Goal: Information Seeking & Learning: Learn about a topic

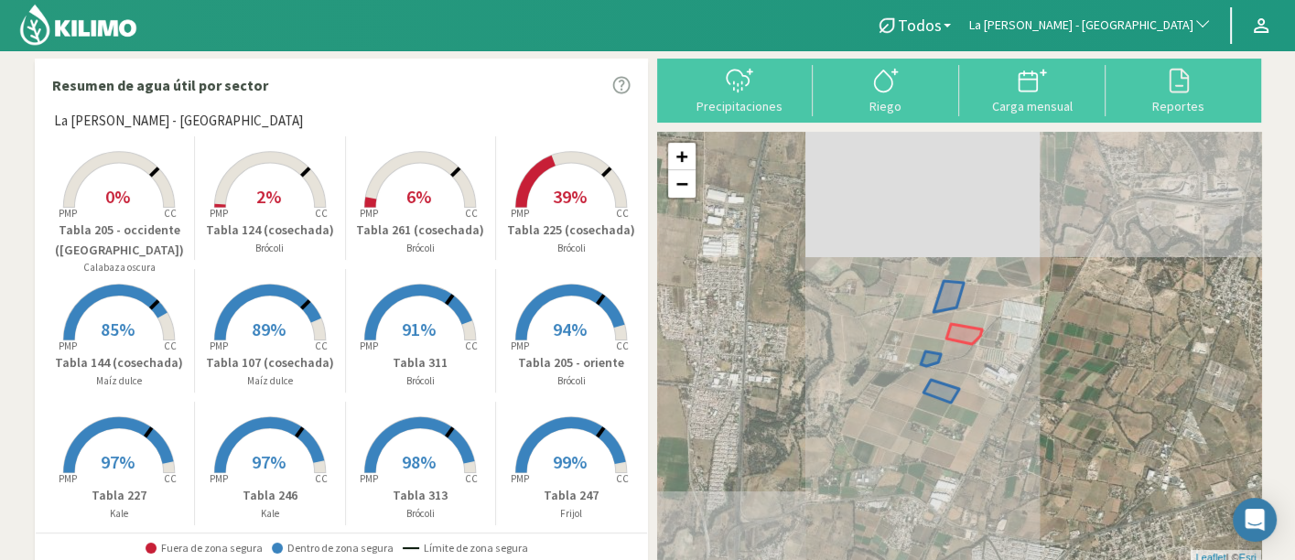
click at [1151, 28] on span "La [PERSON_NAME] - [GEOGRAPHIC_DATA]" at bounding box center [1081, 25] width 224 height 18
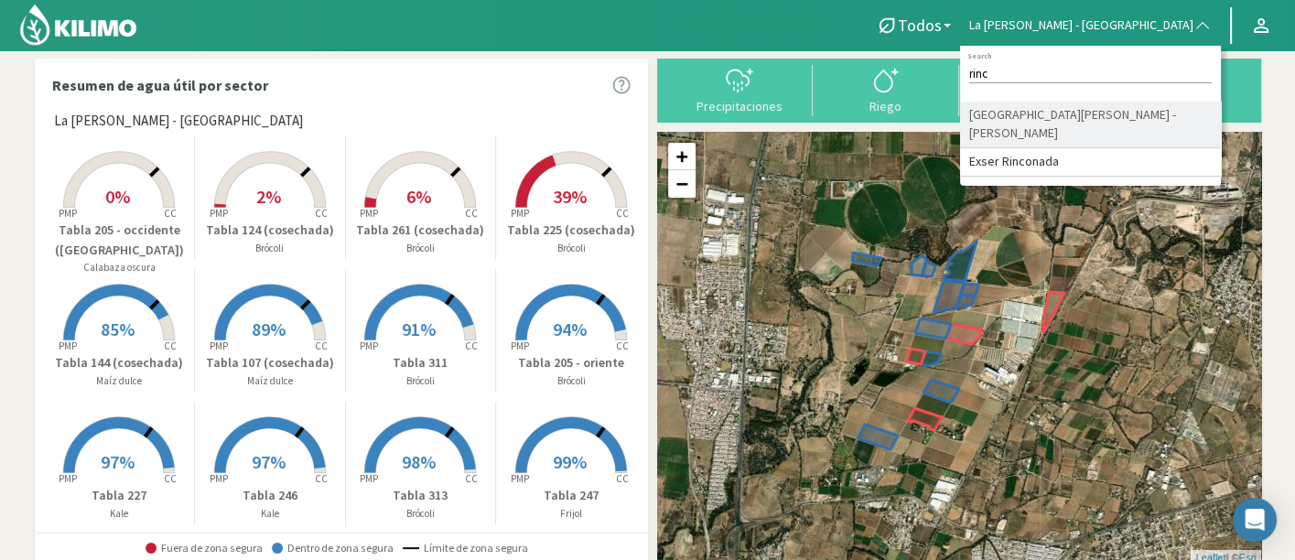
type input "rinc"
click at [1176, 129] on li "[GEOGRAPHIC_DATA][PERSON_NAME] - [PERSON_NAME]" at bounding box center [1090, 125] width 261 height 47
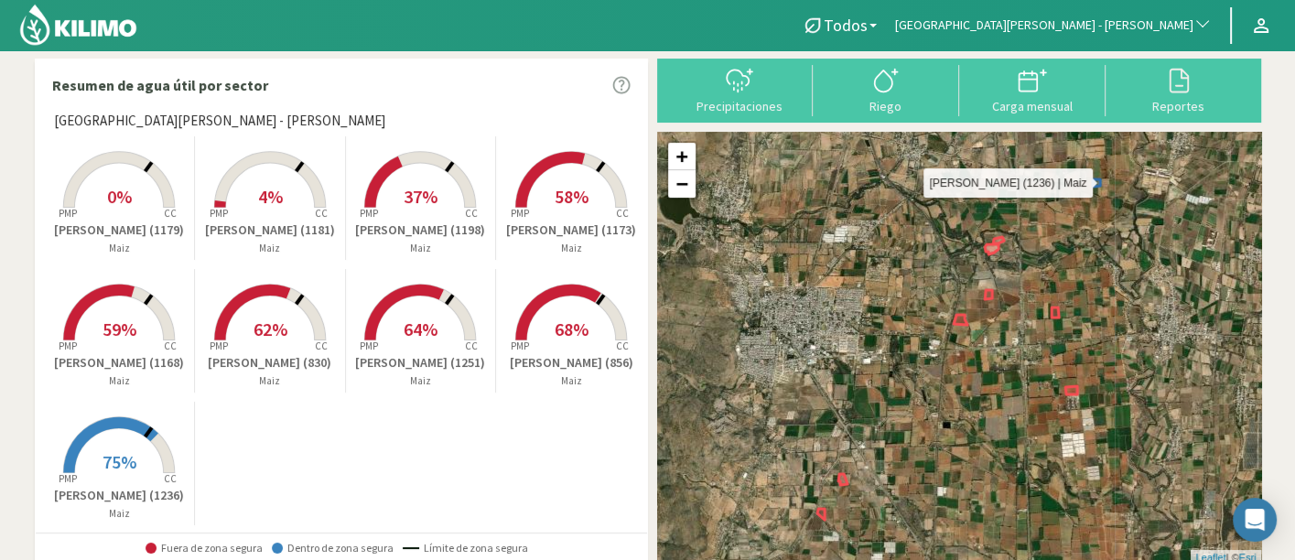
click at [1098, 184] on icon at bounding box center [1096, 182] width 7 height 7
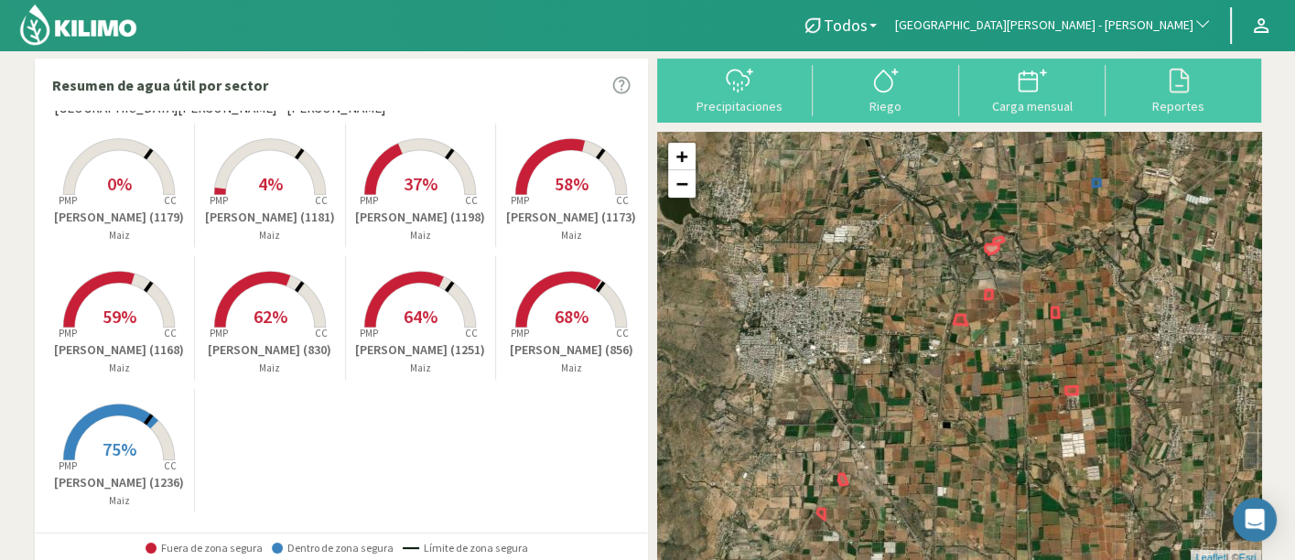
scroll to position [16, 0]
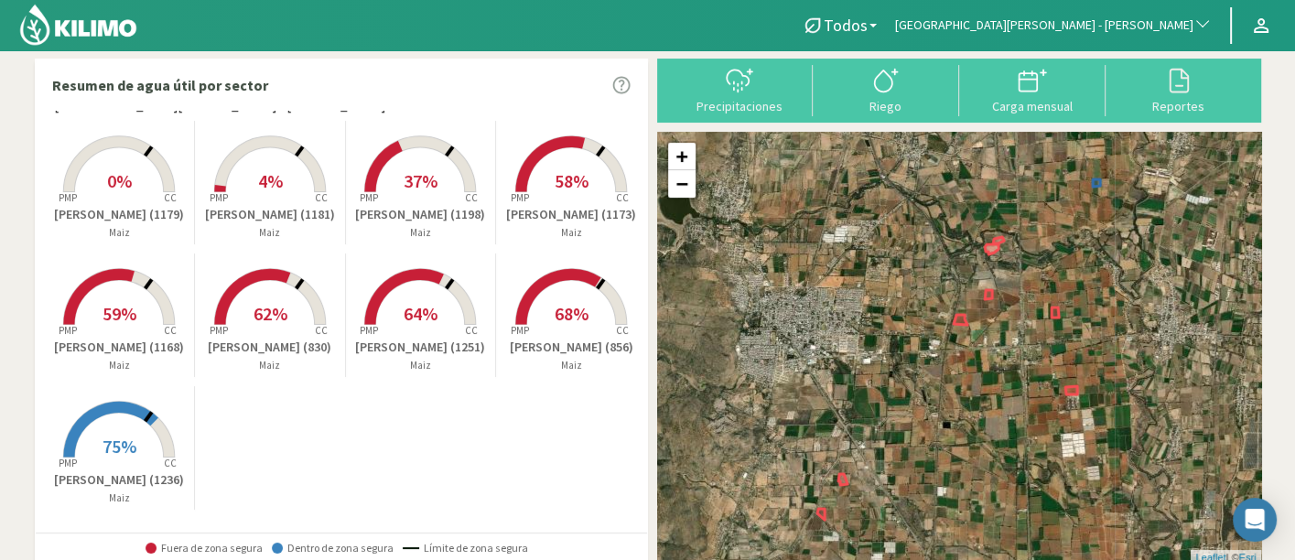
click at [124, 449] on span "75%" at bounding box center [120, 446] width 34 height 23
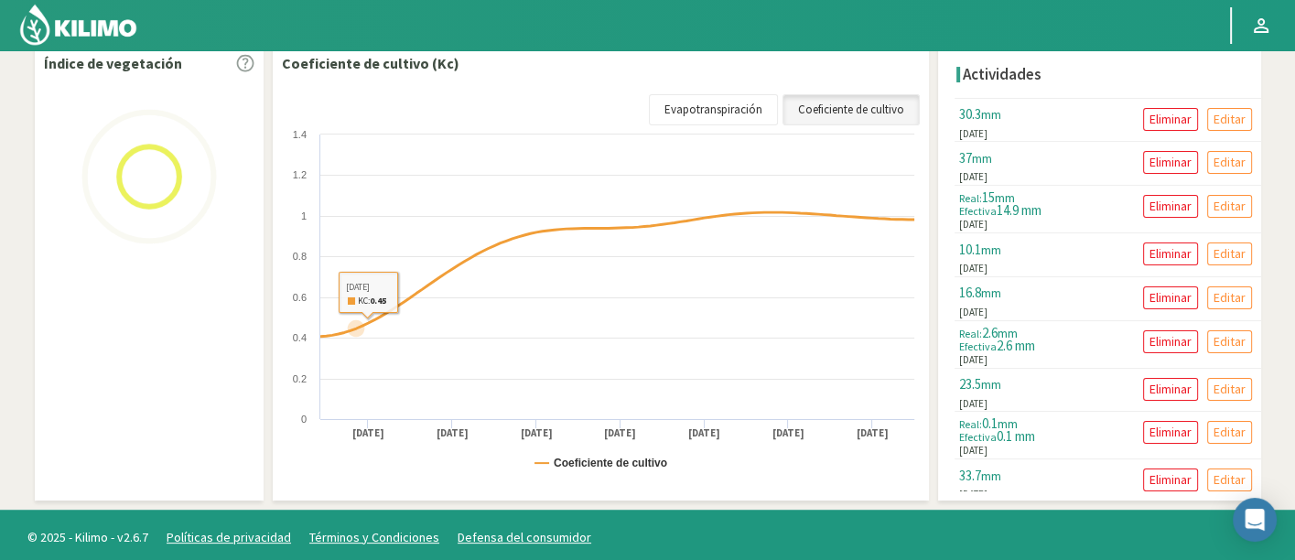
scroll to position [200, 0]
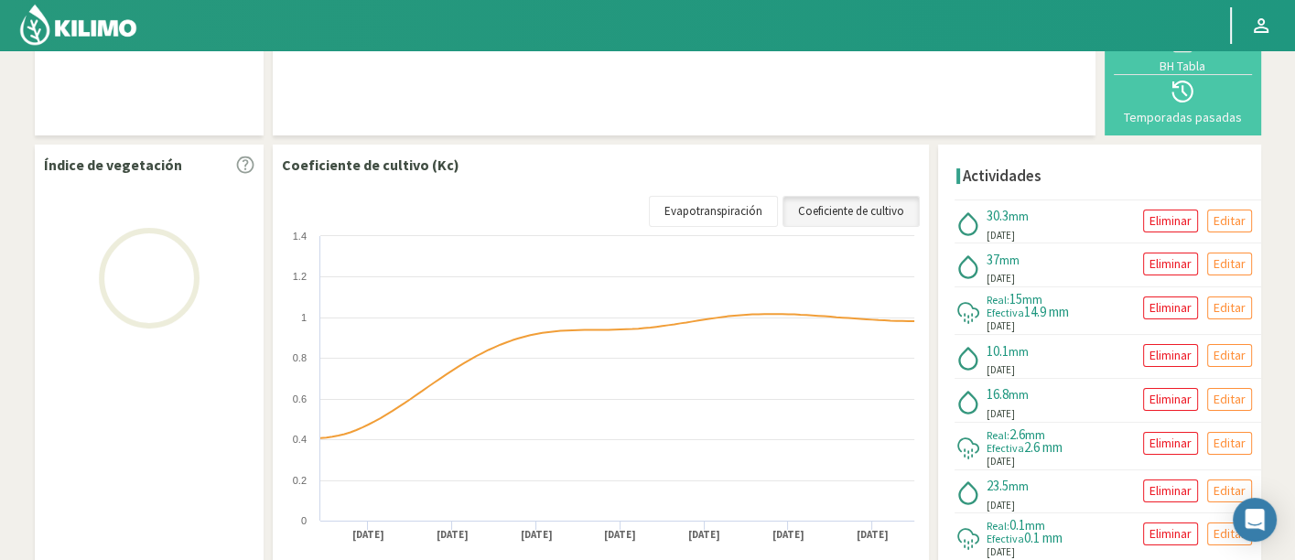
select select "49: Object"
select select "8: Object"
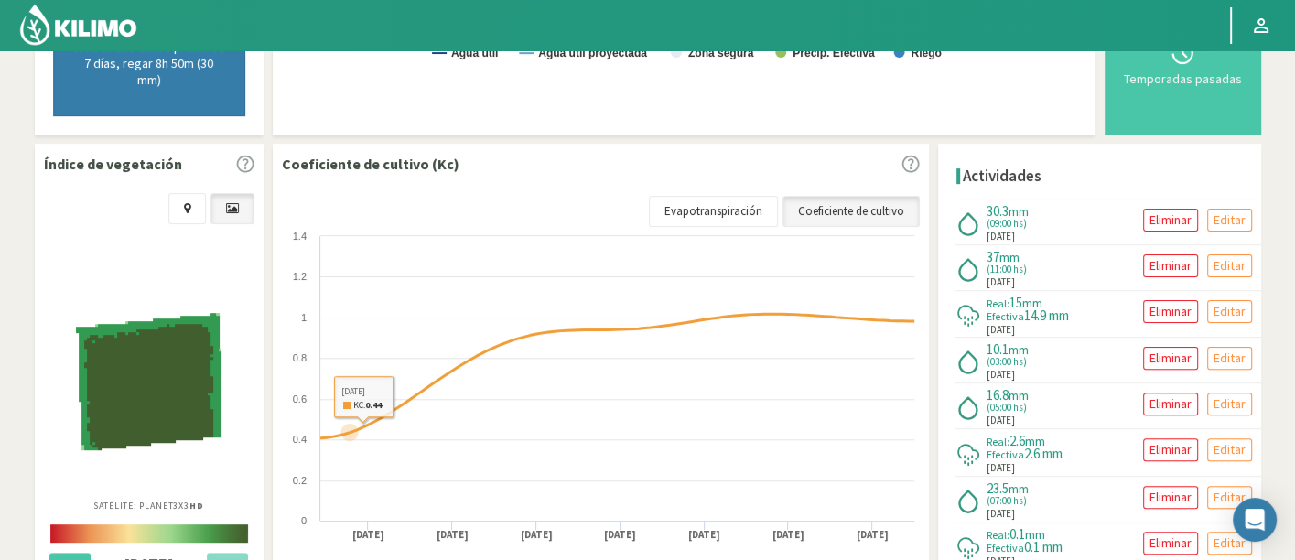
scroll to position [389, 0]
